Goal: Find specific page/section: Find specific page/section

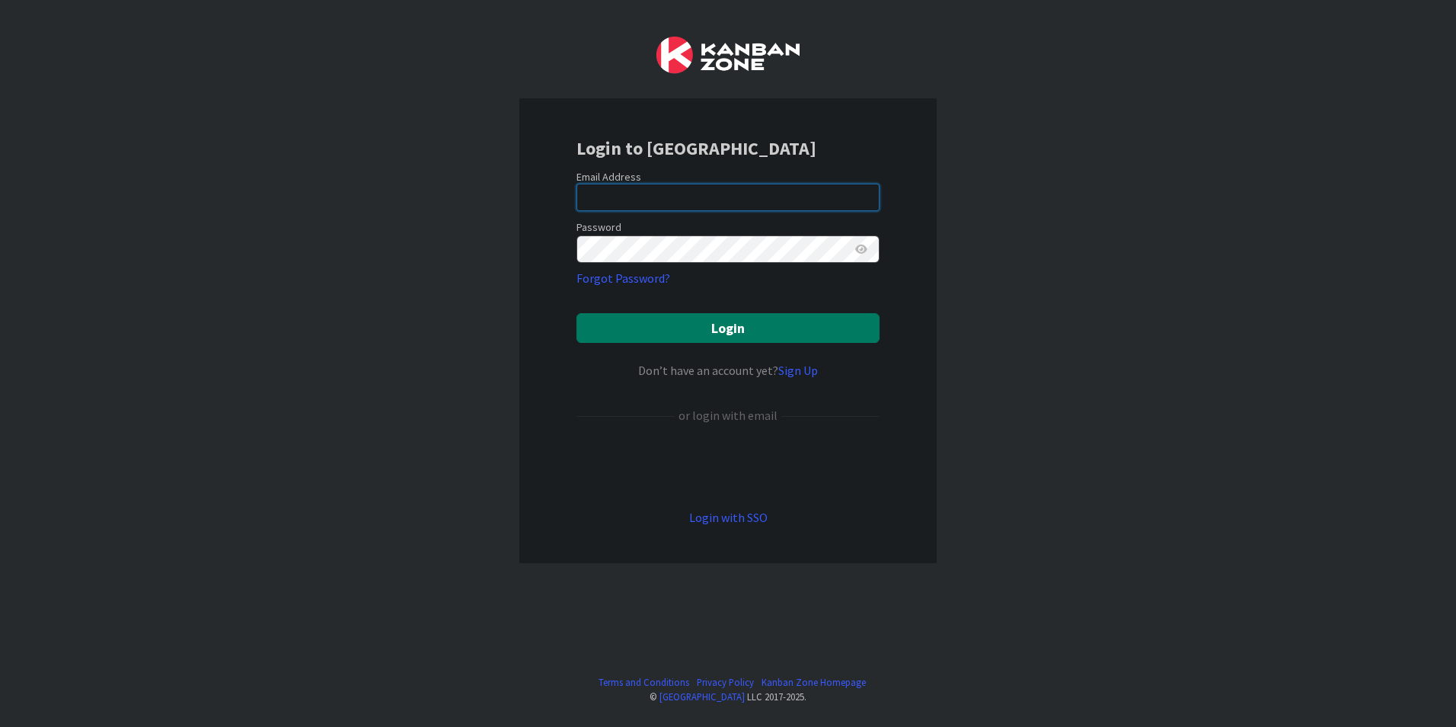
type input "[EMAIL_ADDRESS][DOMAIN_NAME]"
click at [624, 313] on button "Login" at bounding box center [728, 328] width 303 height 30
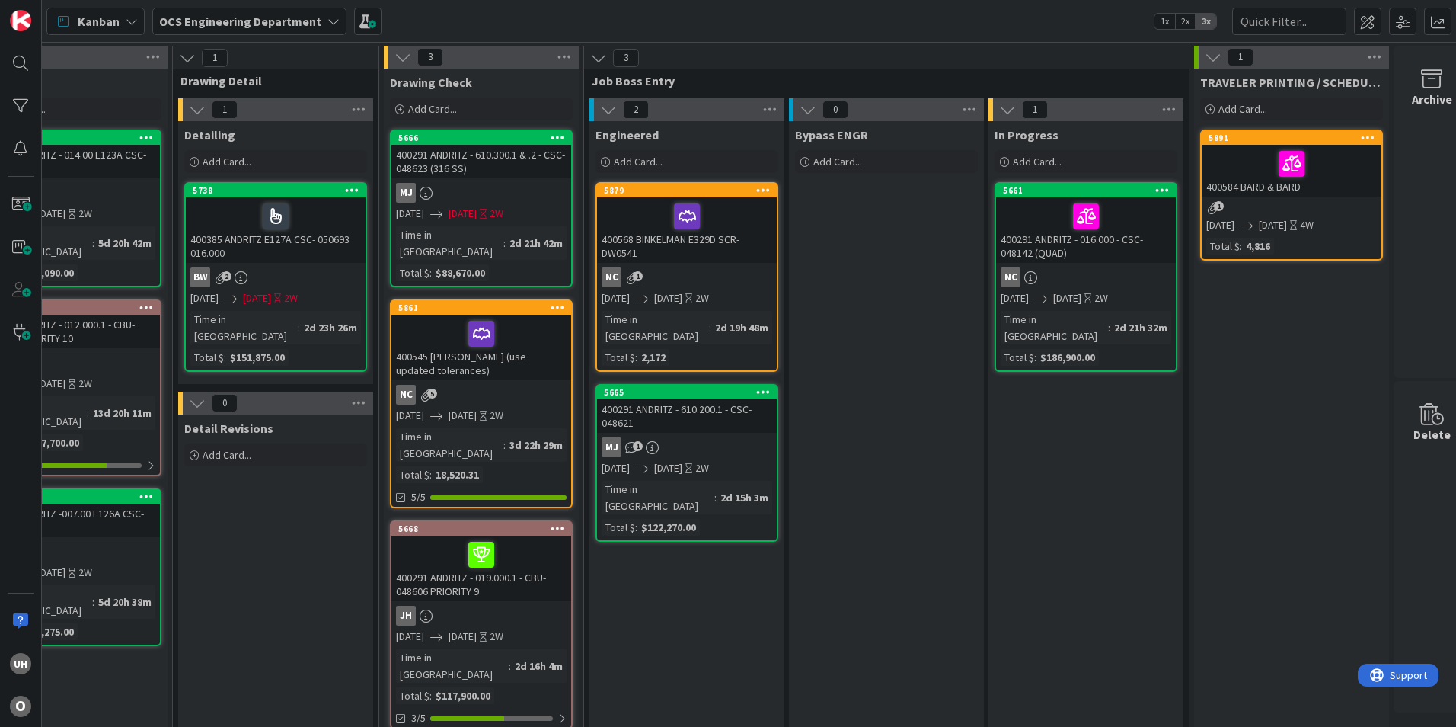
scroll to position [0, 1327]
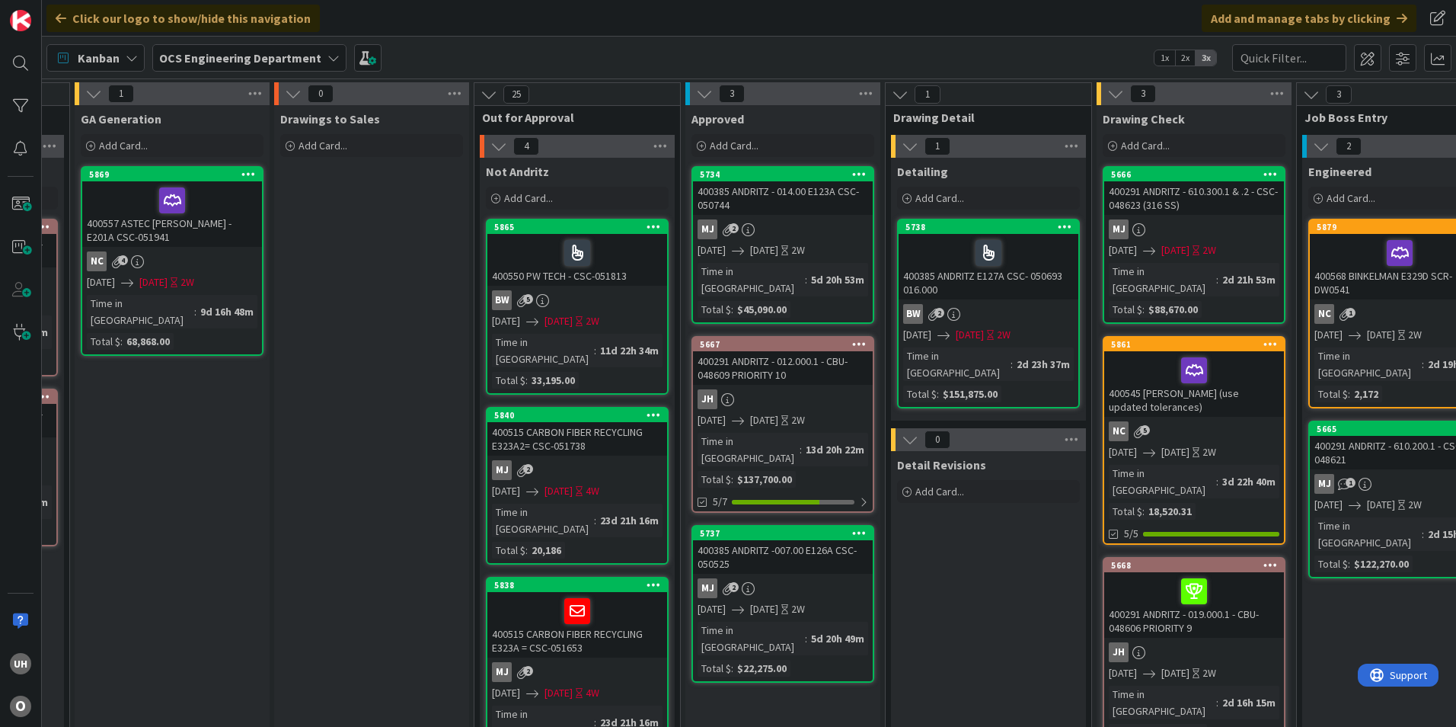
scroll to position [0, 1327]
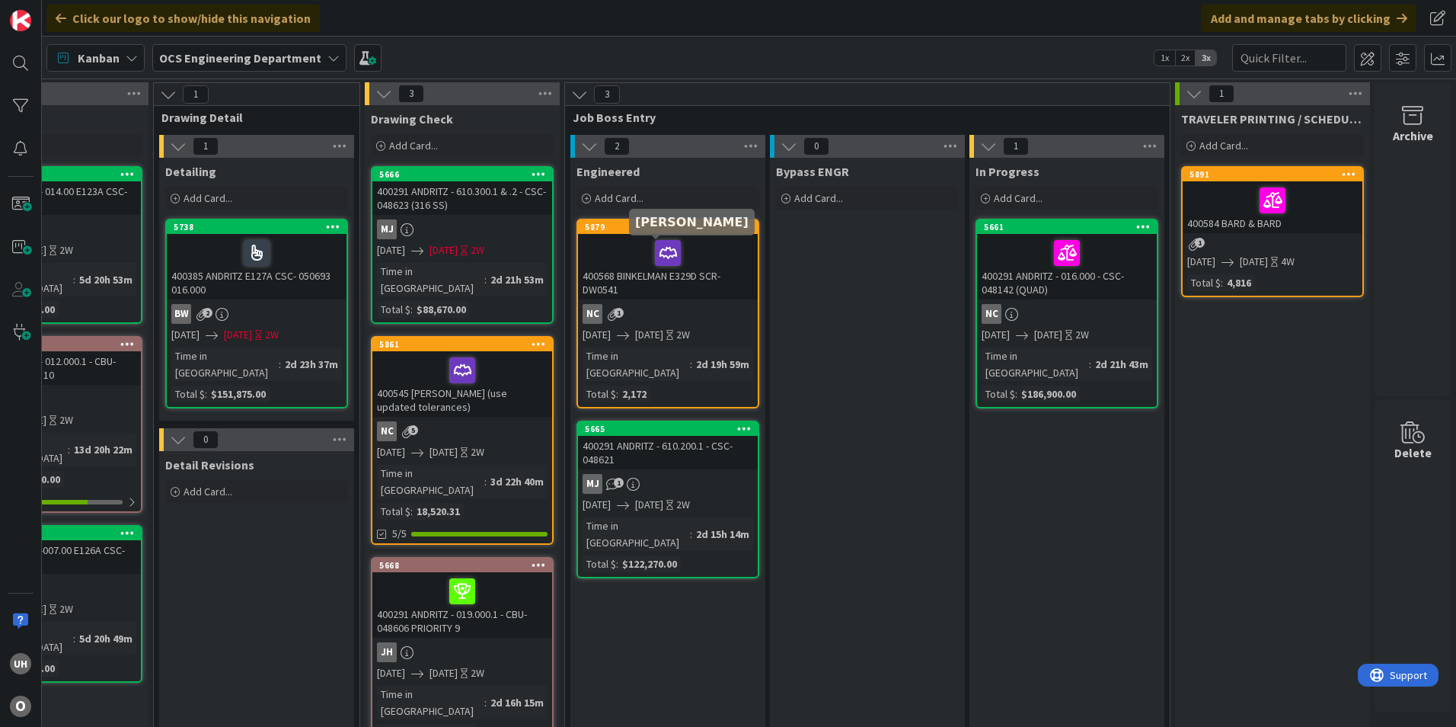
click at [0, 0] on icon at bounding box center [0, 0] width 0 height 0
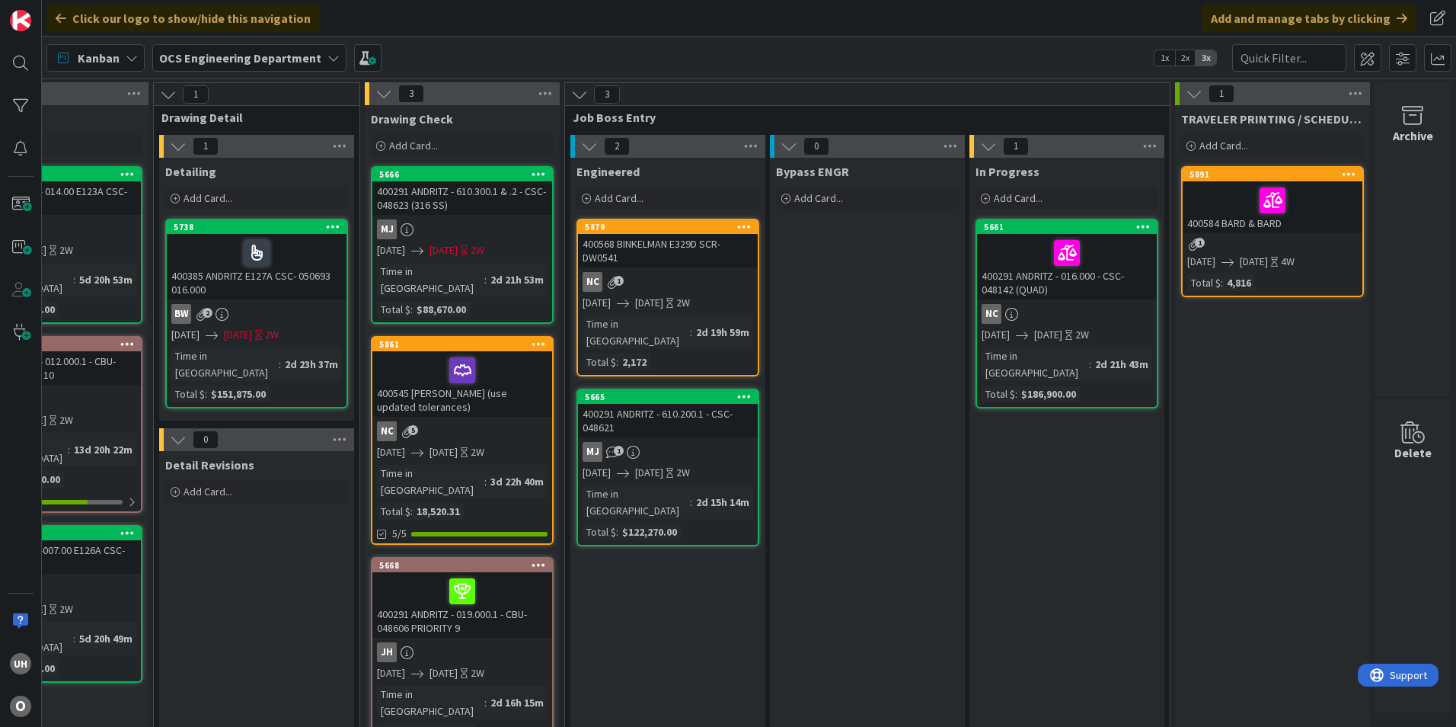
click at [655, 442] on div "MJ 1" at bounding box center [668, 452] width 180 height 20
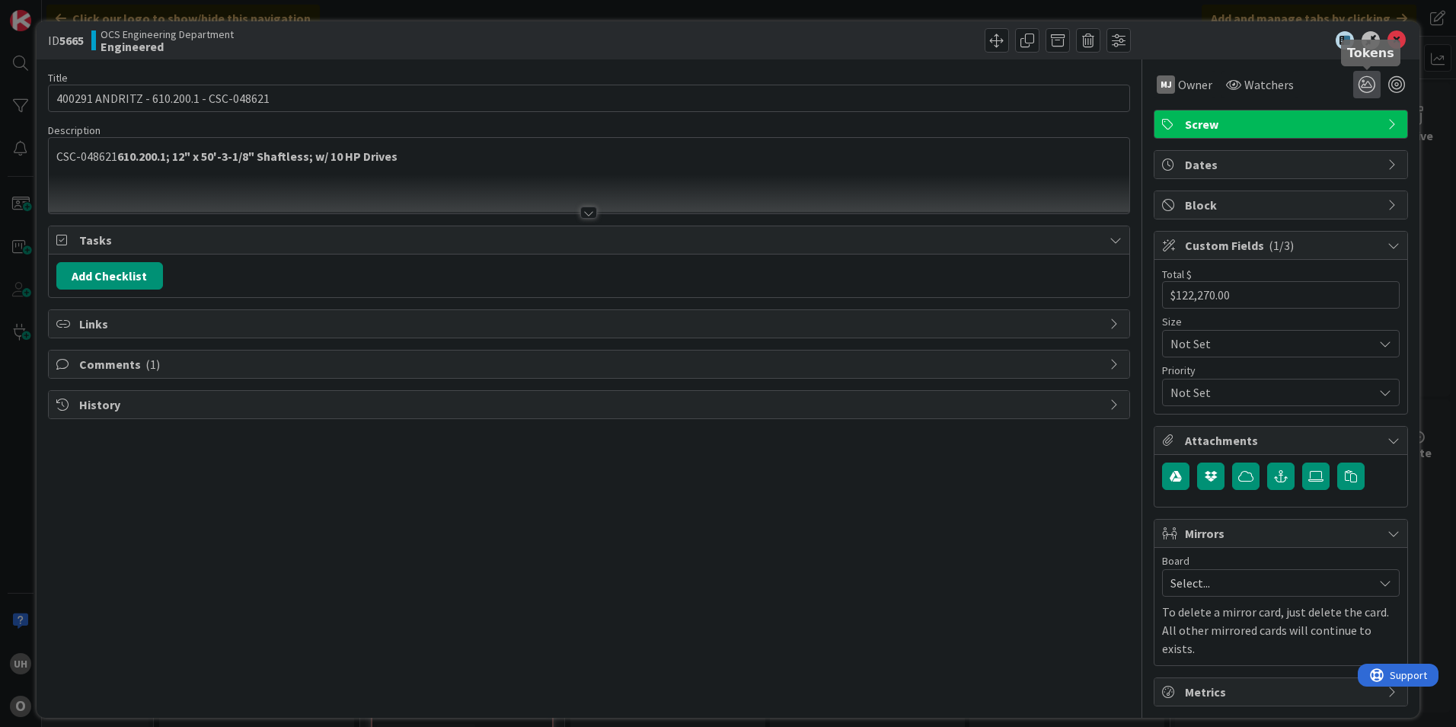
click at [1361, 88] on icon at bounding box center [1366, 84] width 27 height 27
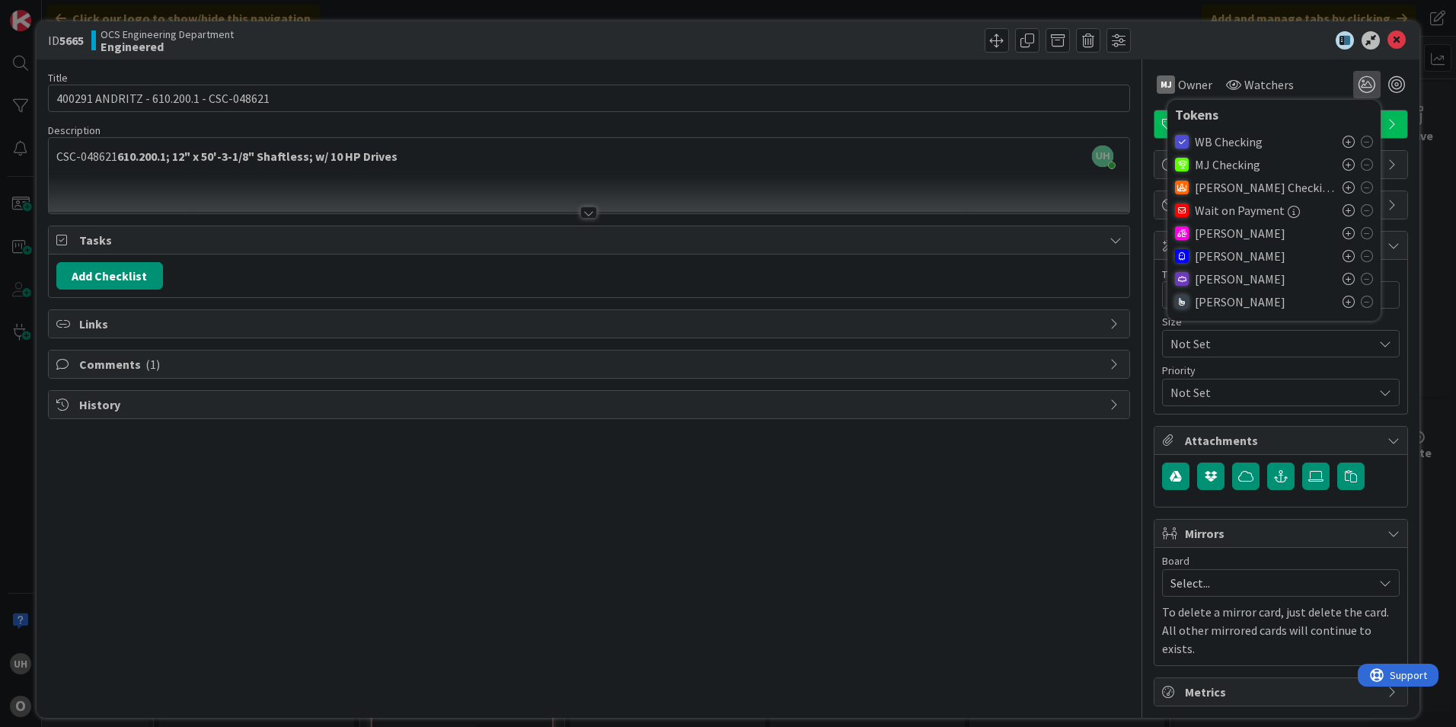
click at [1345, 256] on icon at bounding box center [1349, 256] width 12 height 12
click at [1393, 39] on icon at bounding box center [1397, 40] width 18 height 18
